Goal: Find specific page/section: Find specific page/section

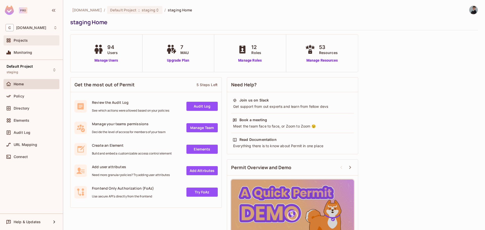
drag, startPoint x: 0, startPoint y: 0, endPoint x: 34, endPoint y: 41, distance: 52.7
click at [34, 41] on div "Projects" at bounding box center [36, 40] width 44 height 4
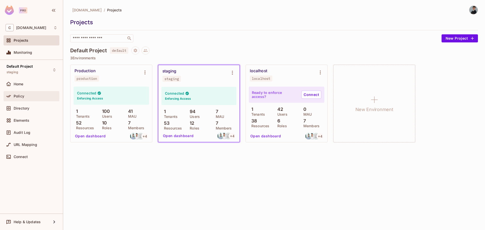
click at [24, 94] on div "Policy" at bounding box center [36, 96] width 44 height 4
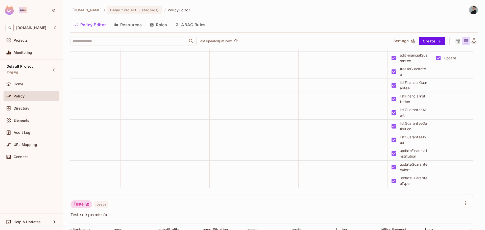
scroll to position [2186, 0]
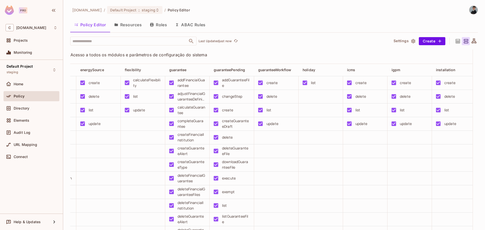
drag, startPoint x: 356, startPoint y: 172, endPoint x: 436, endPoint y: 162, distance: 80.2
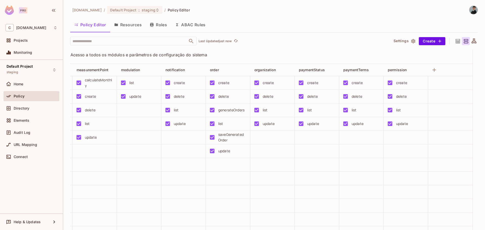
drag, startPoint x: 403, startPoint y: 170, endPoint x: 436, endPoint y: 162, distance: 34.2
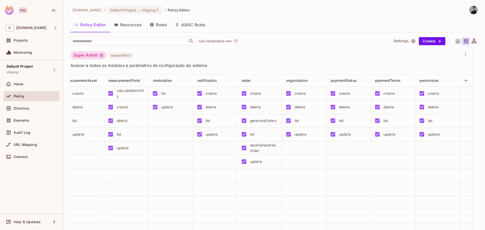
drag, startPoint x: 424, startPoint y: 173, endPoint x: 401, endPoint y: 176, distance: 23.6
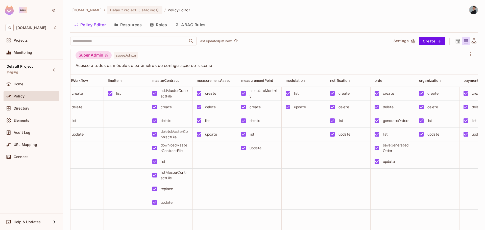
drag, startPoint x: 104, startPoint y: 128, endPoint x: 95, endPoint y: 128, distance: 9.1
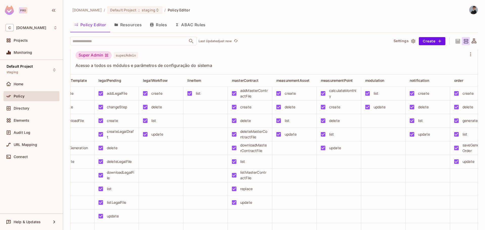
drag, startPoint x: 167, startPoint y: 130, endPoint x: 136, endPoint y: 132, distance: 30.4
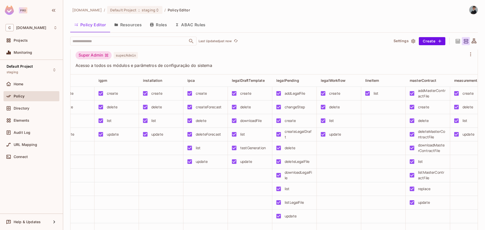
scroll to position [0, 630]
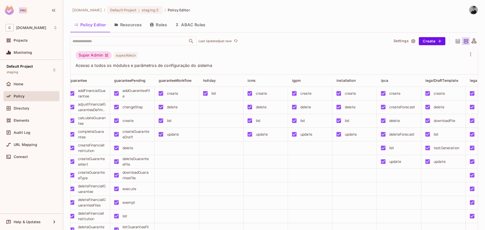
drag, startPoint x: 207, startPoint y: 141, endPoint x: 189, endPoint y: 142, distance: 18.0
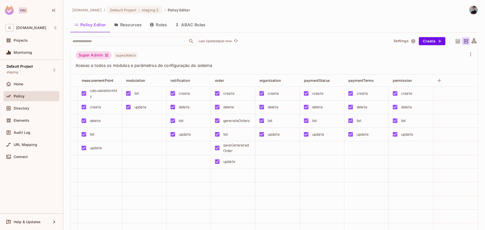
scroll to position [0, 5]
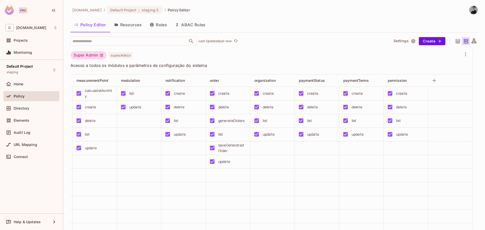
drag, startPoint x: 332, startPoint y: 150, endPoint x: 393, endPoint y: 149, distance: 60.9
click at [432, 82] on icon "button" at bounding box center [434, 81] width 4 height 4
click at [277, 61] on div "Super Admin superAdmin" at bounding box center [265, 56] width 391 height 10
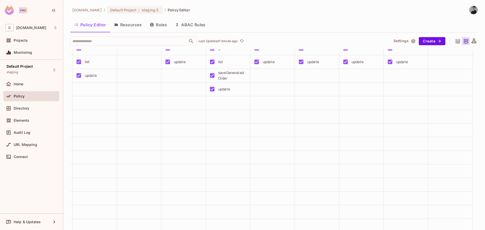
scroll to position [2197, 0]
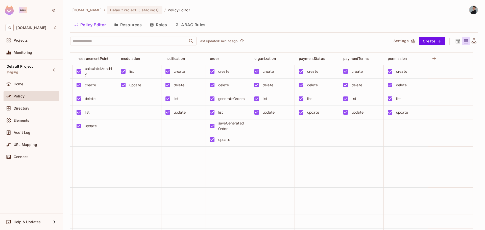
drag, startPoint x: 258, startPoint y: 149, endPoint x: 289, endPoint y: 150, distance: 31.6
click at [295, 133] on td at bounding box center [317, 126] width 44 height 14
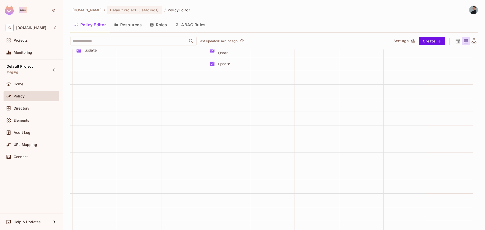
scroll to position [2222, 0]
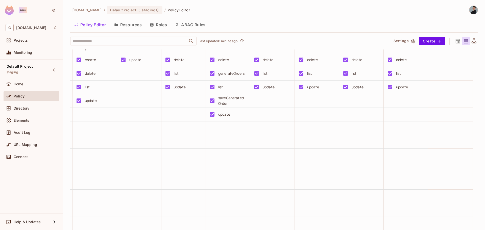
drag, startPoint x: 272, startPoint y: 162, endPoint x: 226, endPoint y: 159, distance: 46.8
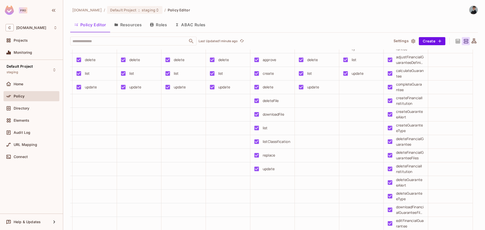
scroll to position [0, 0]
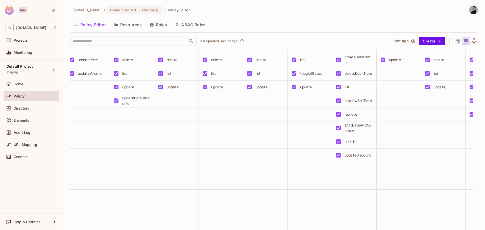
drag, startPoint x: 233, startPoint y: 158, endPoint x: 159, endPoint y: 156, distance: 73.5
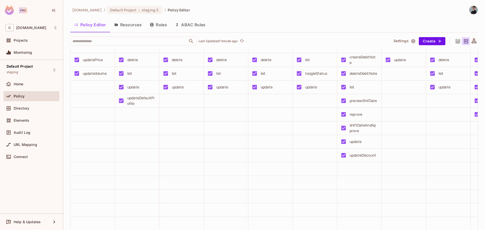
scroll to position [0, 5]
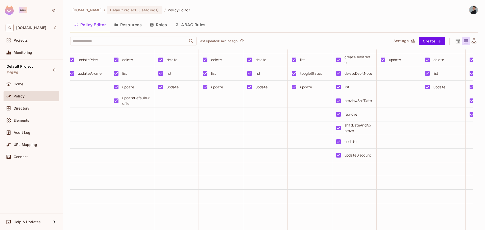
drag, startPoint x: 159, startPoint y: 156, endPoint x: 205, endPoint y: 154, distance: 45.5
click at [204, 135] on td at bounding box center [221, 128] width 44 height 14
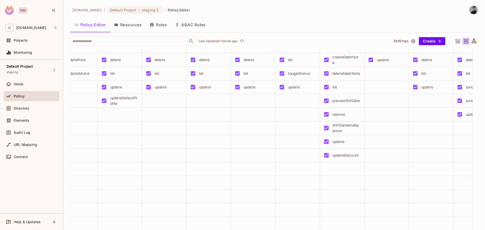
drag, startPoint x: 297, startPoint y: 152, endPoint x: 325, endPoint y: 152, distance: 27.3
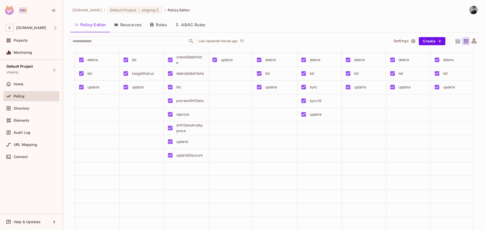
drag, startPoint x: 325, startPoint y: 157, endPoint x: 344, endPoint y: 158, distance: 18.8
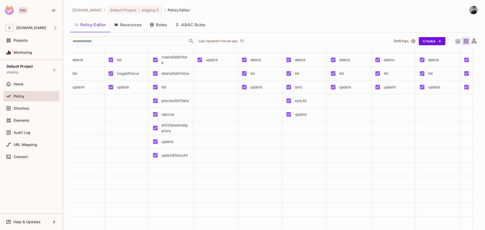
click at [344, 149] on td at bounding box center [349, 142] width 44 height 14
